Goal: Task Accomplishment & Management: Manage account settings

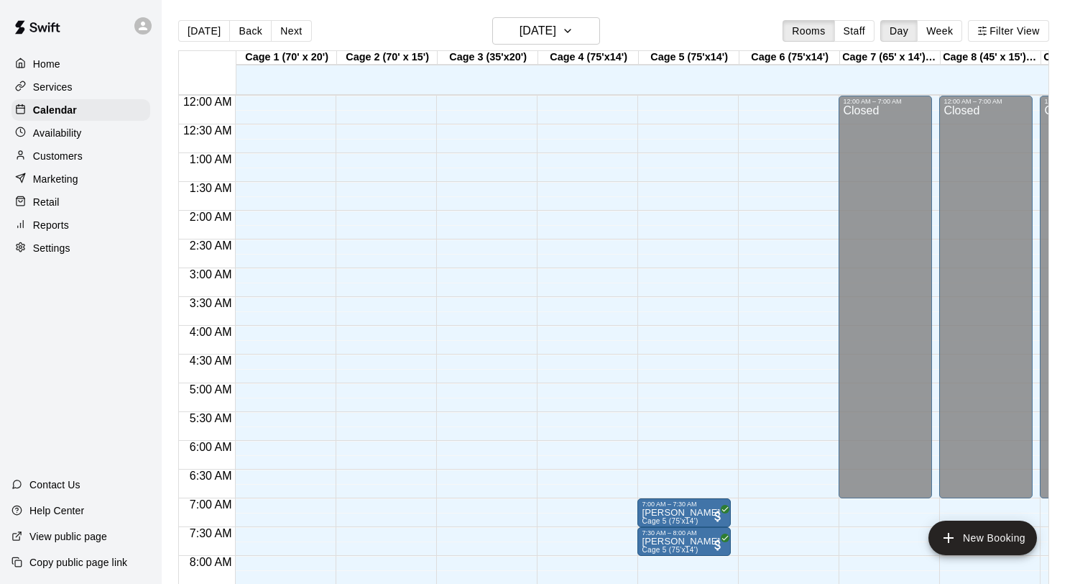
scroll to position [873, 0]
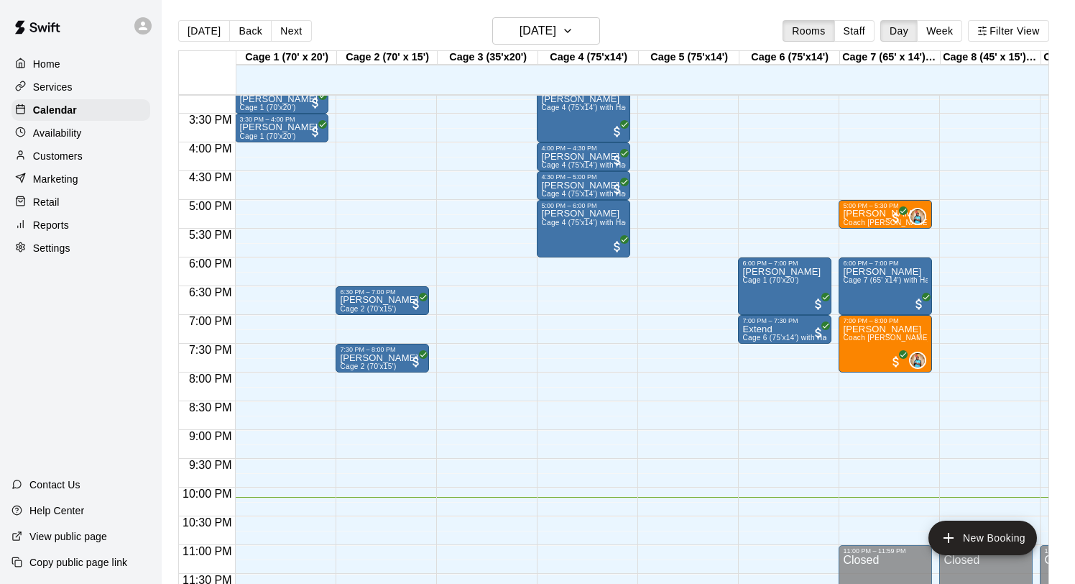
click at [67, 150] on p "Customers" at bounding box center [58, 156] width 50 height 14
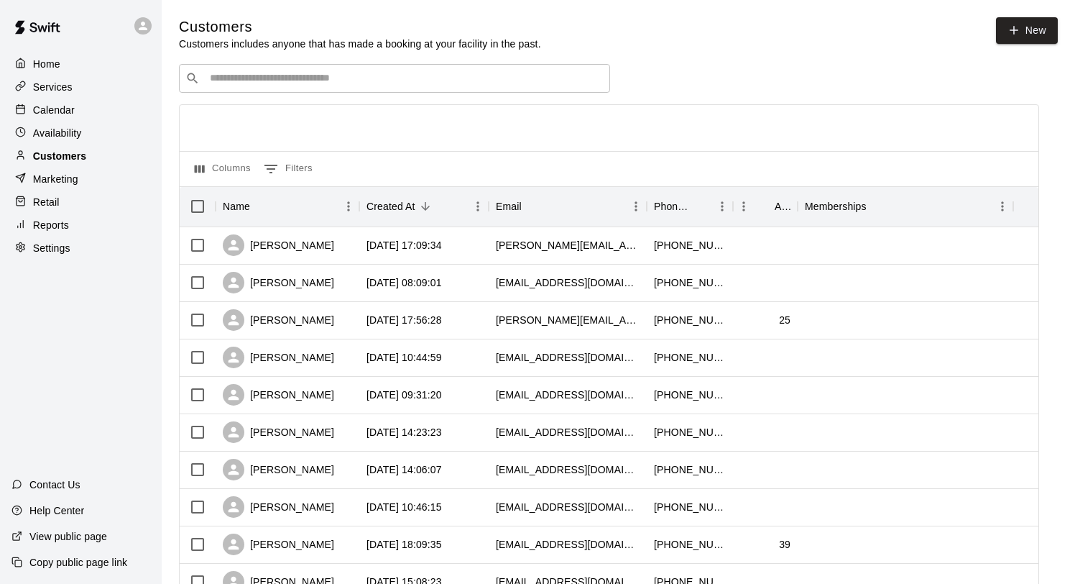
click at [70, 156] on p "Customers" at bounding box center [59, 156] width 53 height 14
click at [249, 87] on div "​ ​" at bounding box center [394, 78] width 431 height 29
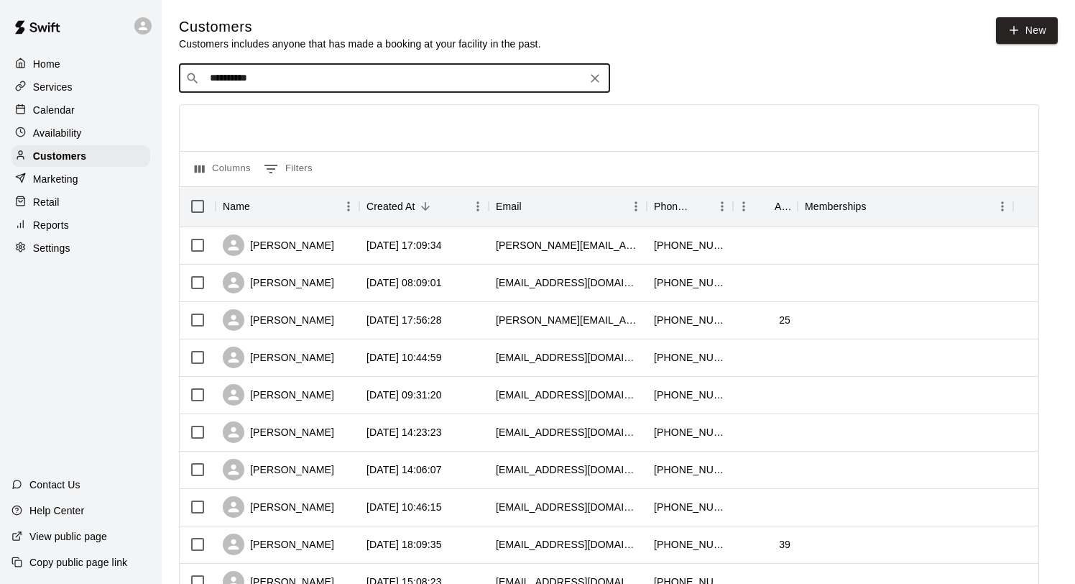
type input "**********"
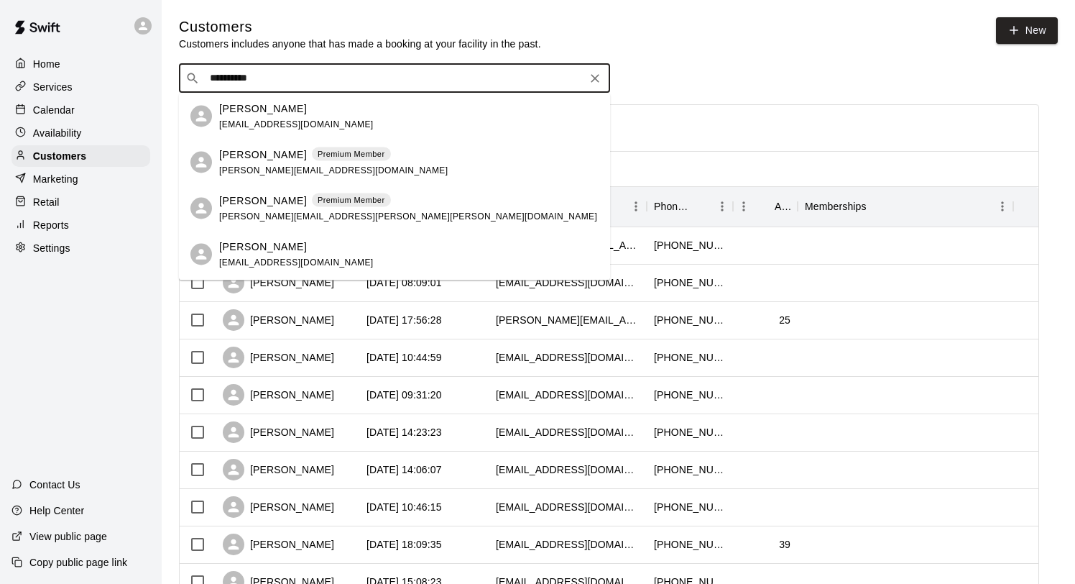
click at [260, 152] on p "[PERSON_NAME]" at bounding box center [263, 154] width 88 height 15
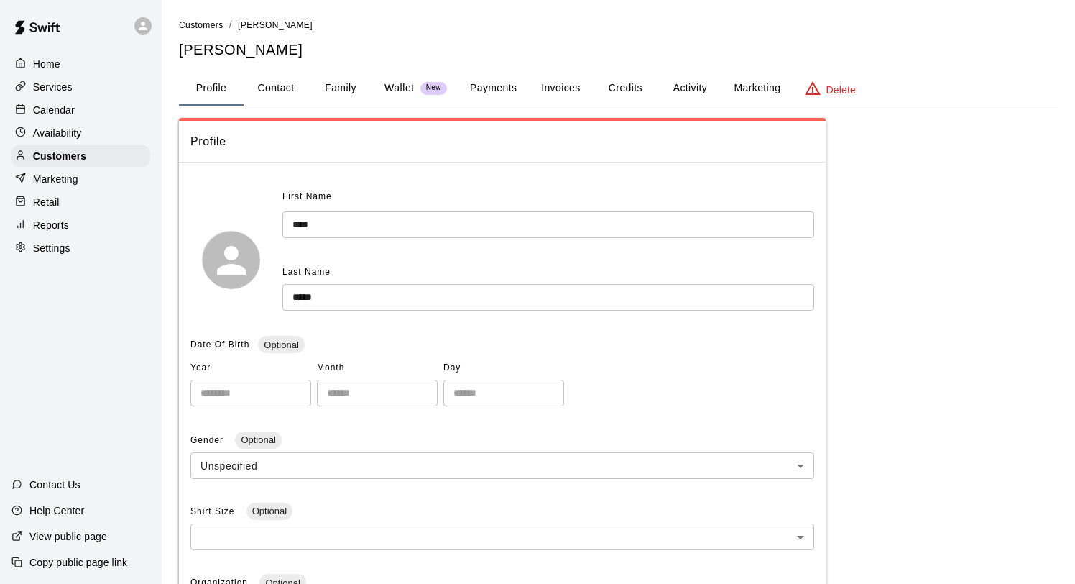
click at [686, 81] on button "Activity" at bounding box center [690, 88] width 65 height 35
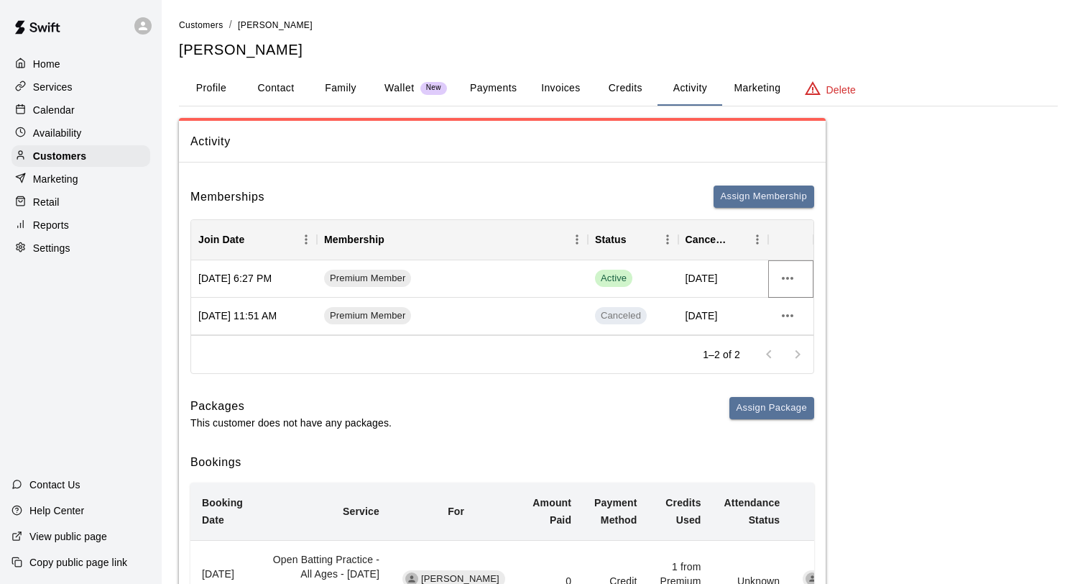
click at [794, 275] on icon "more actions" at bounding box center [787, 278] width 17 height 17
click at [859, 265] on div at bounding box center [537, 292] width 1075 height 584
click at [61, 157] on p "Customers" at bounding box center [59, 156] width 53 height 14
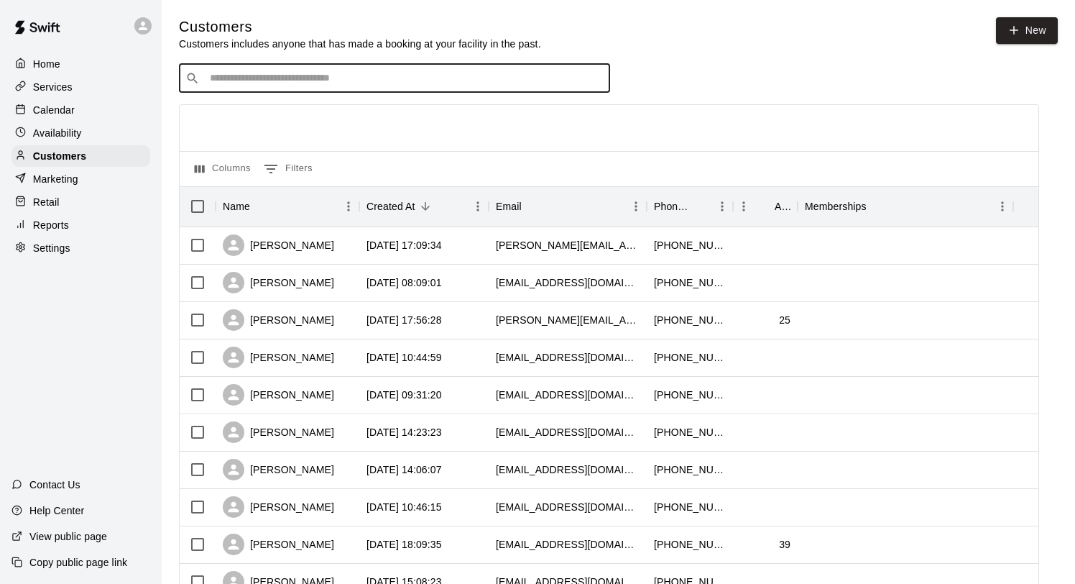
click at [264, 74] on input "Search customers by name or email" at bounding box center [405, 78] width 398 height 14
type input "******"
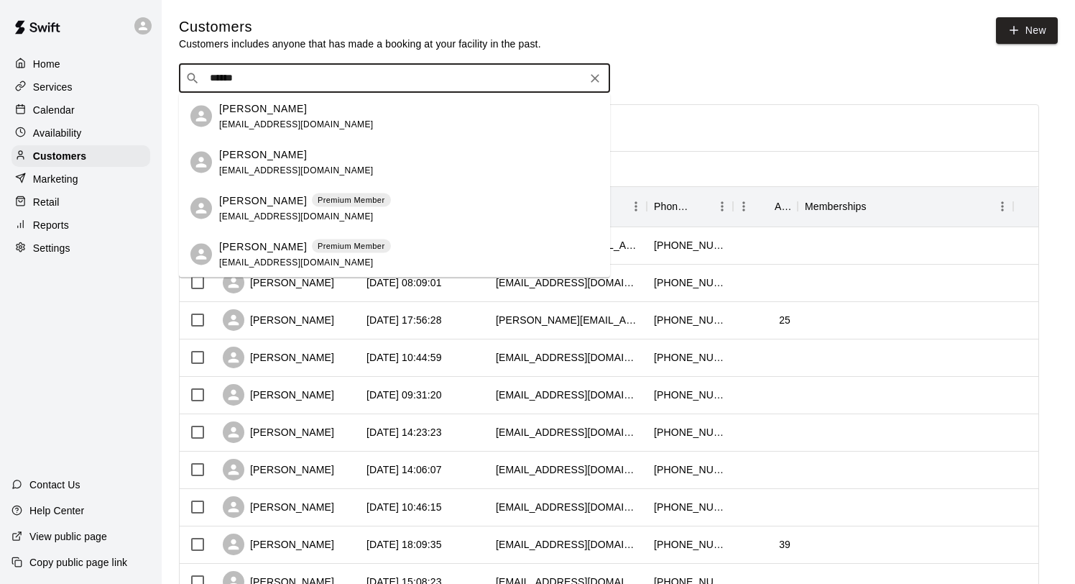
click at [265, 206] on p "[PERSON_NAME]" at bounding box center [263, 200] width 88 height 15
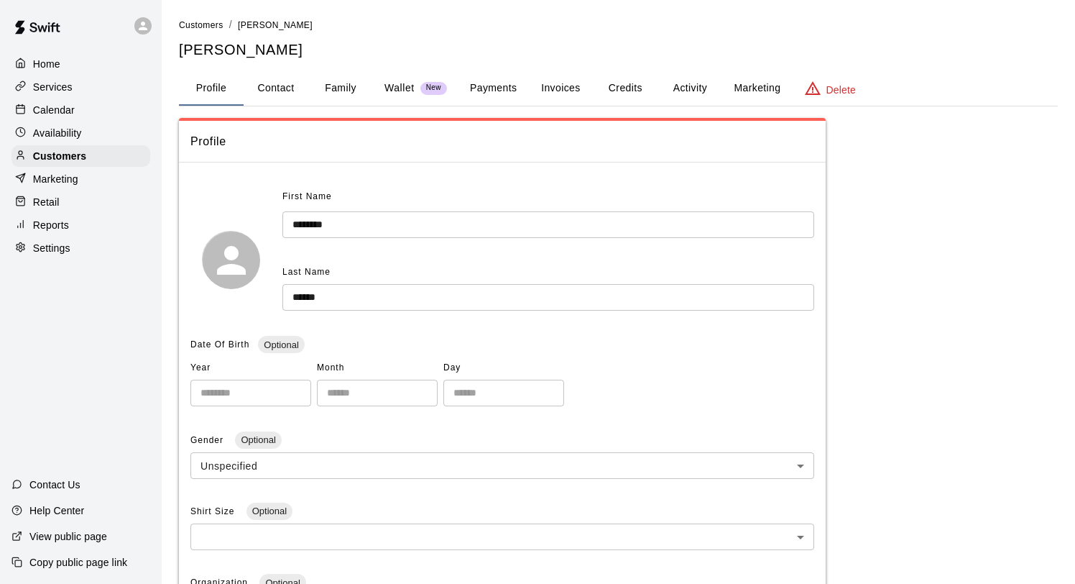
click at [702, 85] on button "Activity" at bounding box center [690, 88] width 65 height 35
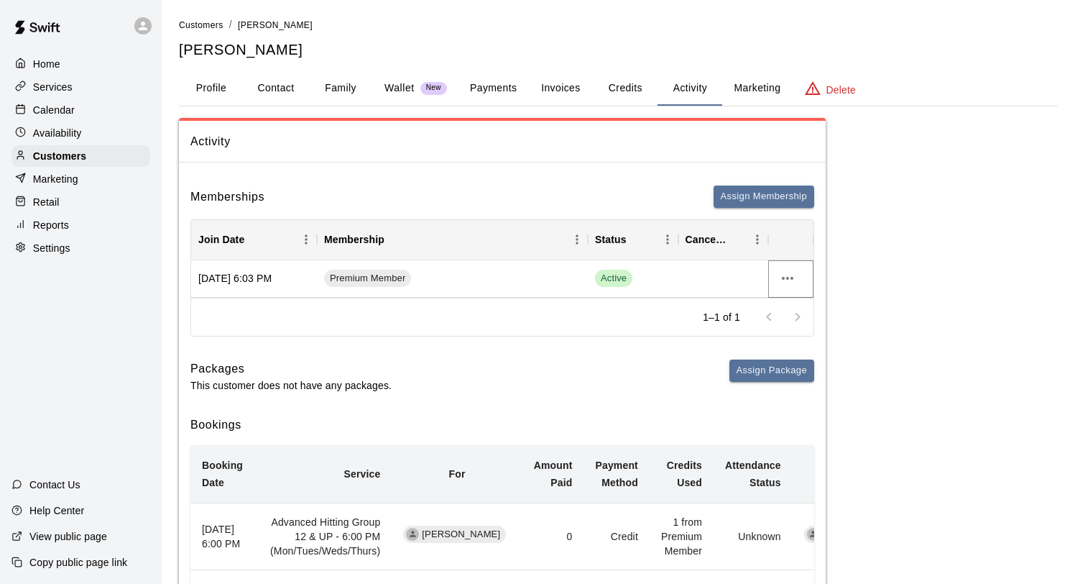
click at [791, 278] on icon "more actions" at bounding box center [788, 278] width 12 height 3
click at [815, 335] on li "Cancel" at bounding box center [816, 332] width 81 height 24
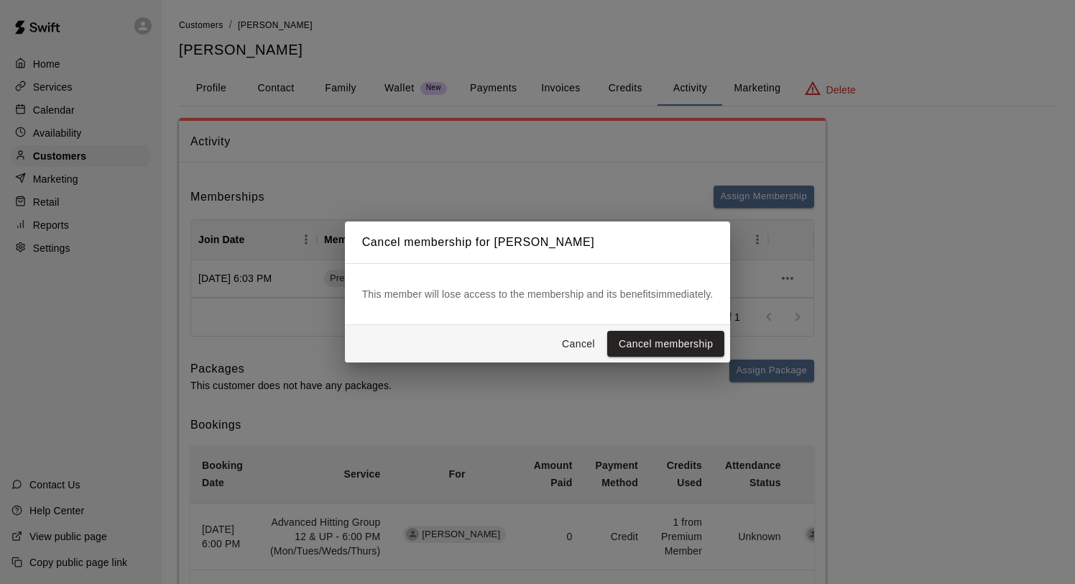
click at [669, 358] on div "[PERSON_NAME] membership" at bounding box center [538, 344] width 386 height 38
click at [661, 335] on button "Cancel membership" at bounding box center [665, 344] width 117 height 27
